Goal: Find specific page/section: Find specific page/section

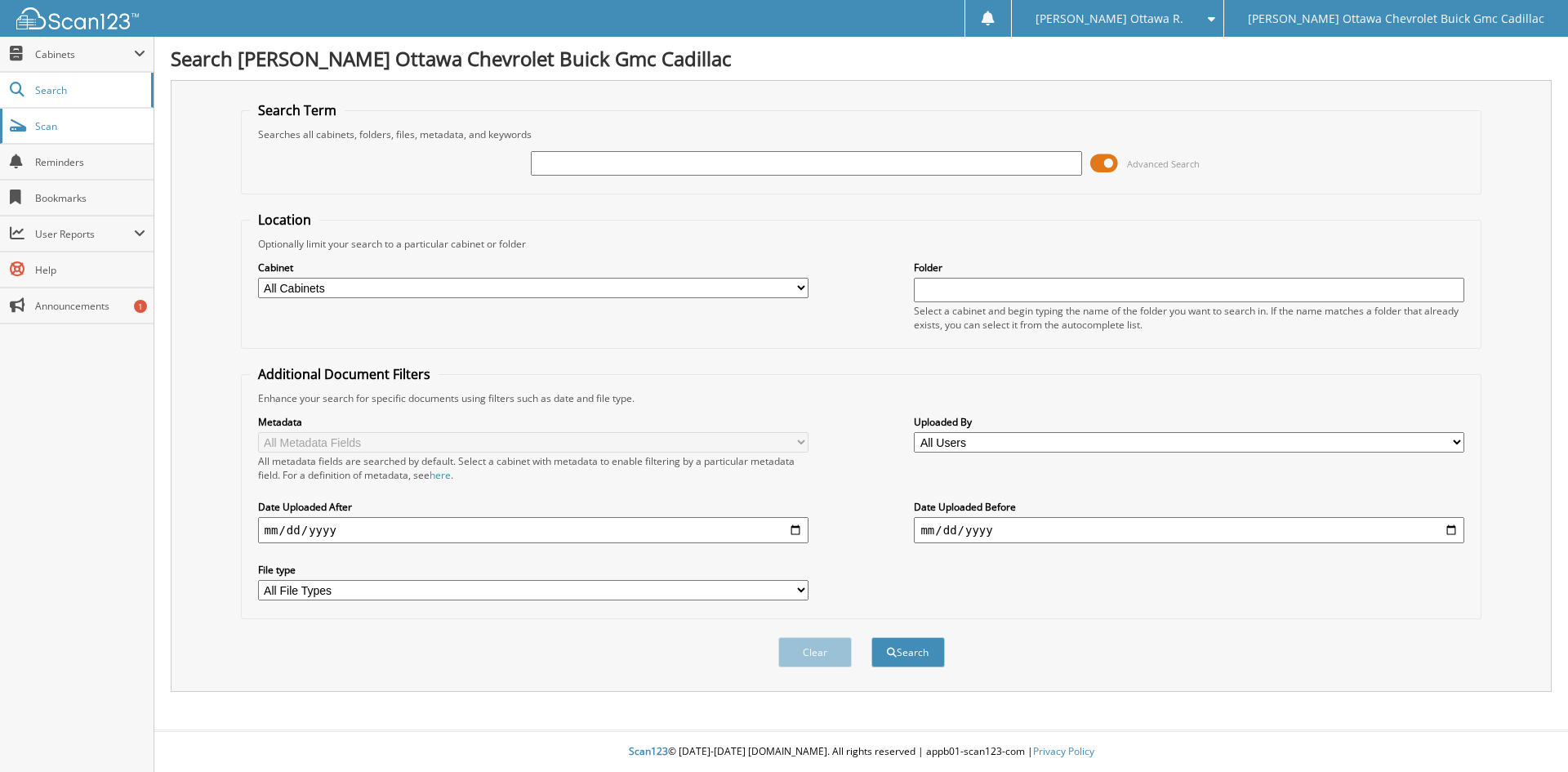
click at [86, 132] on span "Scan" at bounding box center [90, 126] width 111 height 13
type input "25104A"
click at [872, 637] on button "Search" at bounding box center [908, 652] width 74 height 31
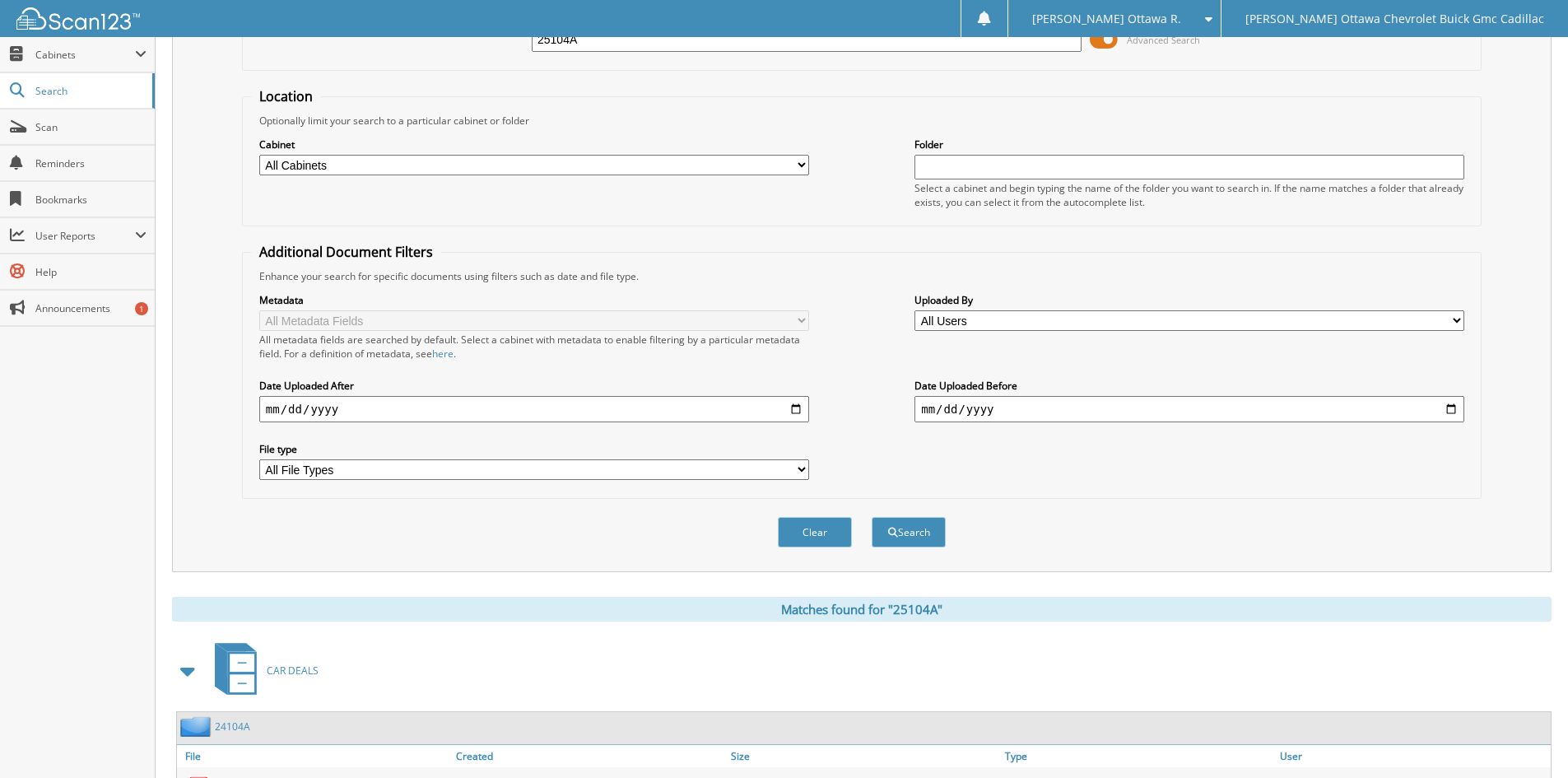
scroll to position [234, 0]
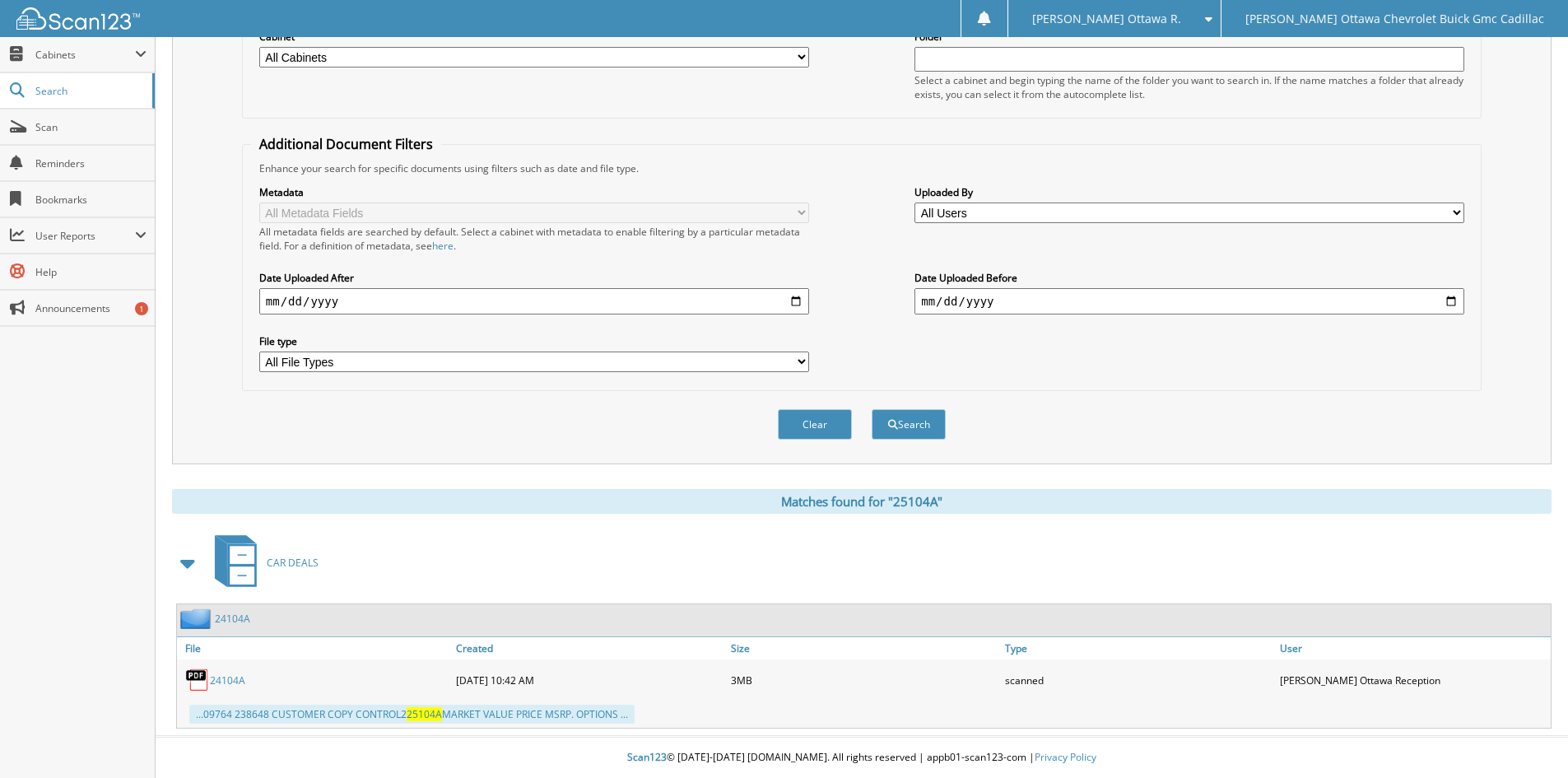
click at [238, 681] on link "24104A" at bounding box center [227, 679] width 35 height 14
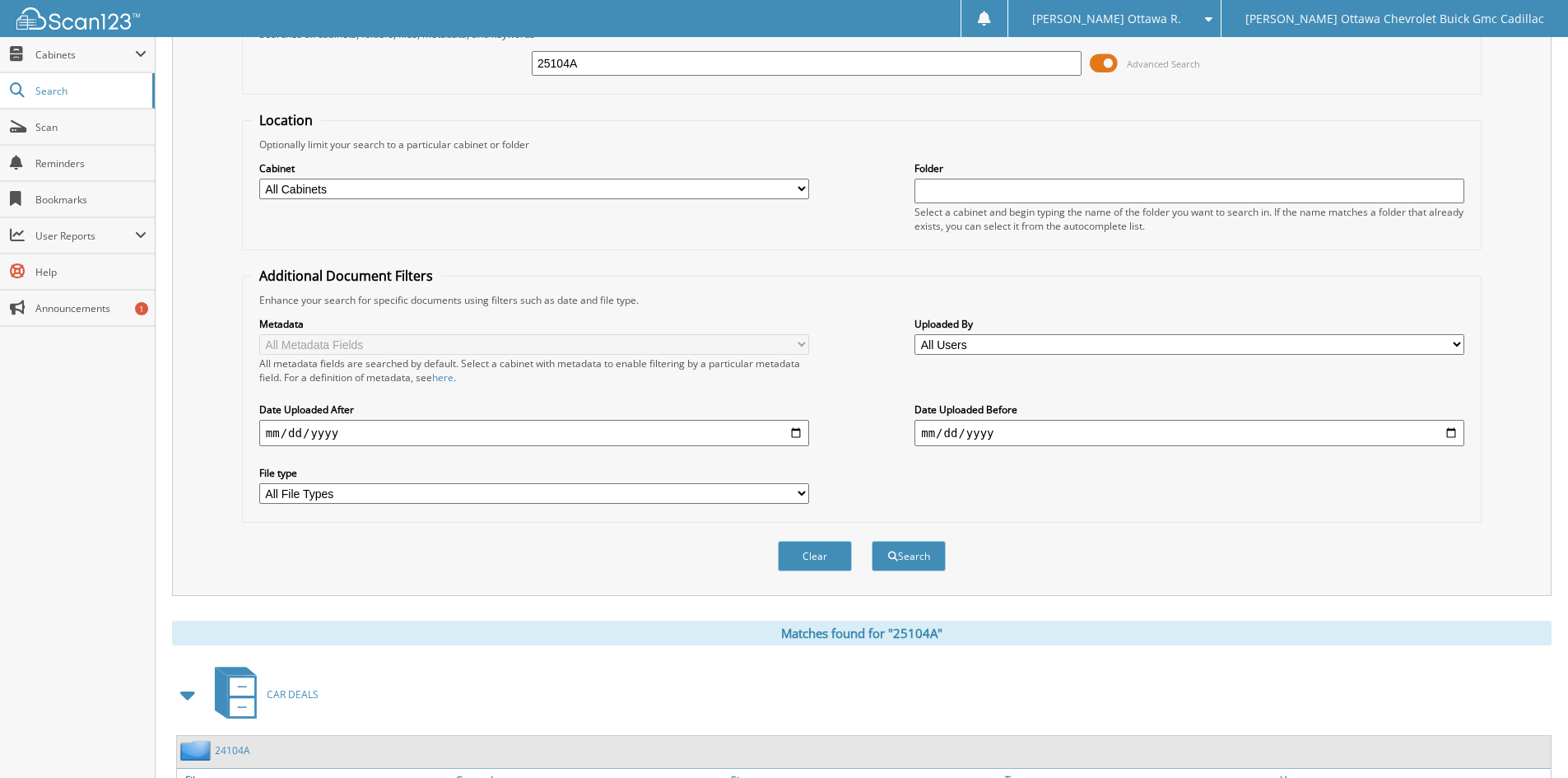
scroll to position [0, 0]
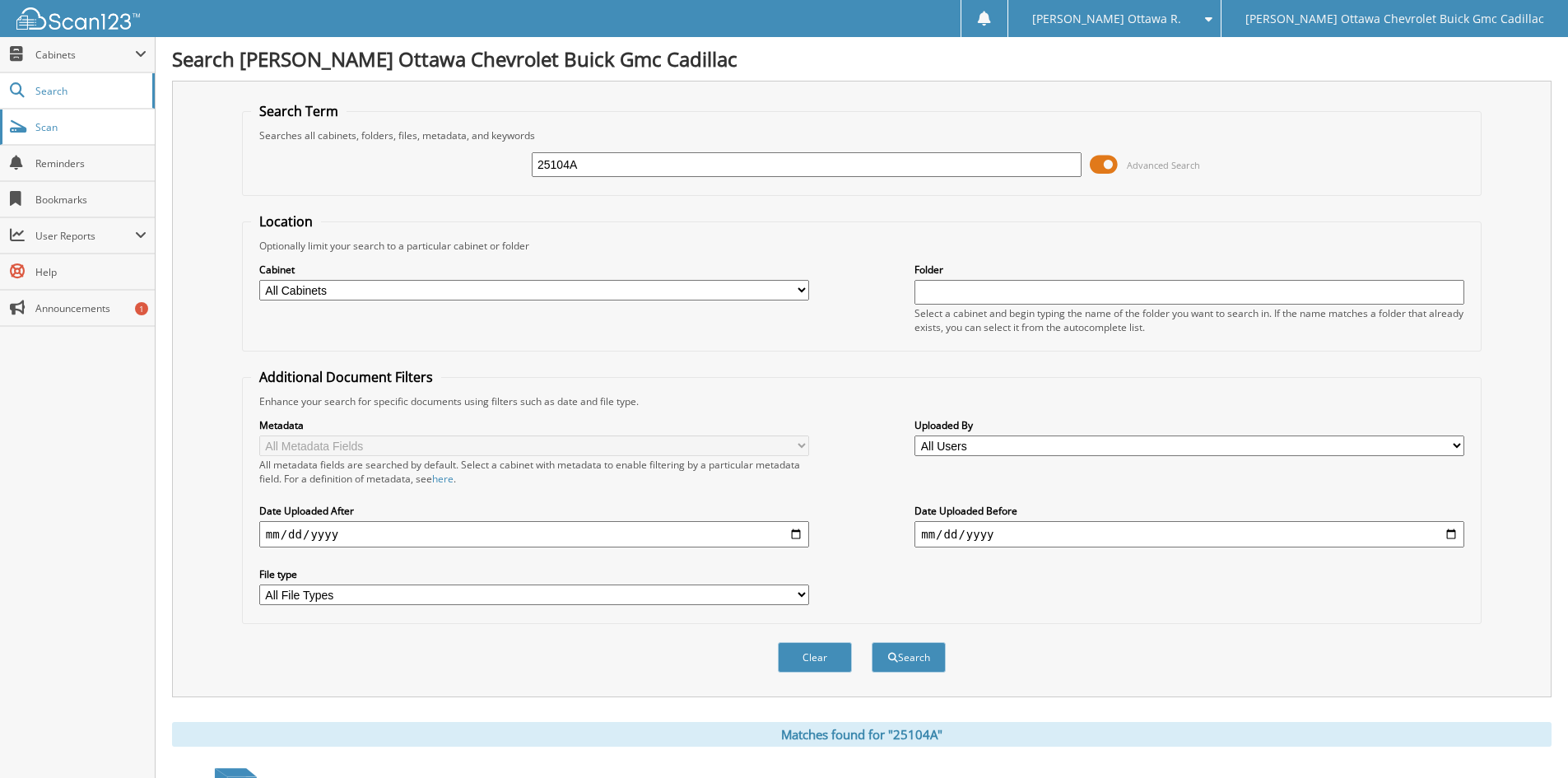
click at [114, 127] on span "Scan" at bounding box center [91, 127] width 111 height 14
